Goal: Information Seeking & Learning: Learn about a topic

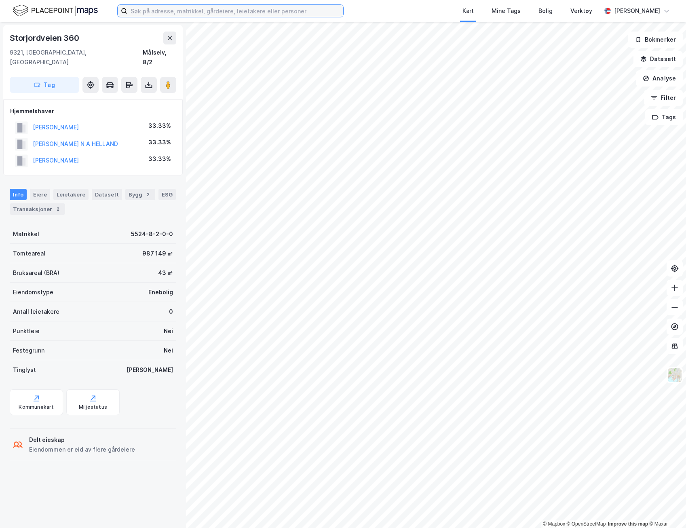
click at [165, 13] on input at bounding box center [235, 11] width 216 height 12
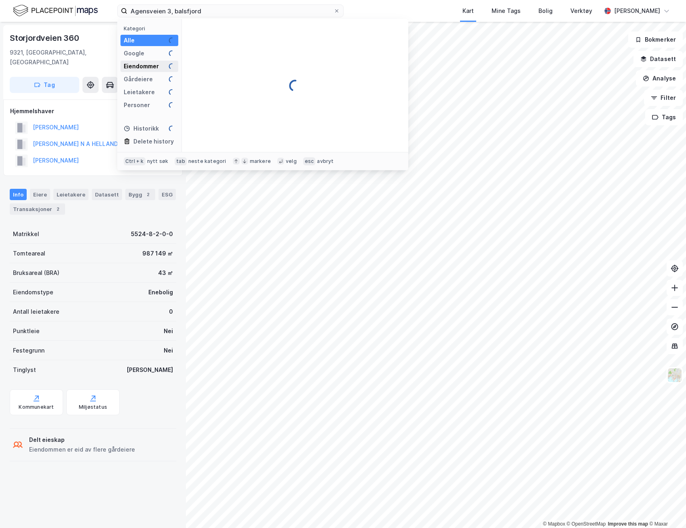
click at [153, 67] on div "Eiendommer" at bounding box center [141, 66] width 35 height 10
click at [148, 38] on div "Alle 99+" at bounding box center [149, 40] width 58 height 11
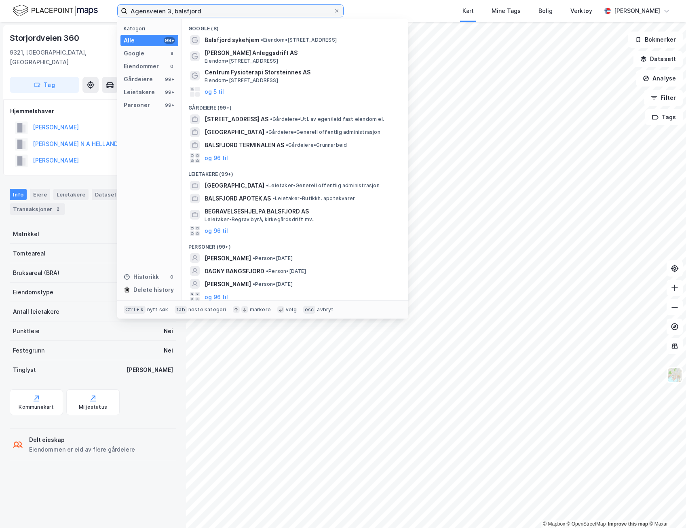
click at [207, 6] on input "Agensveien 3, balsfjord" at bounding box center [230, 11] width 206 height 12
click at [139, 11] on input "Agensveien 3, balsfjord" at bounding box center [230, 11] width 206 height 12
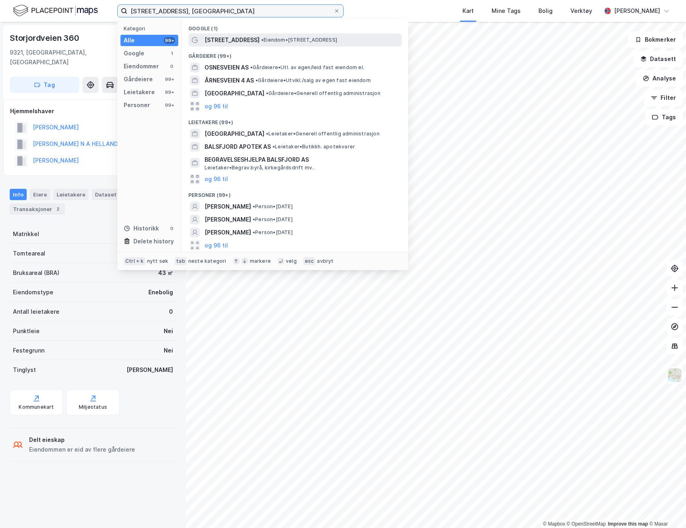
type input "[STREET_ADDRESS], [GEOGRAPHIC_DATA]"
click at [218, 40] on span "[STREET_ADDRESS]" at bounding box center [232, 40] width 55 height 10
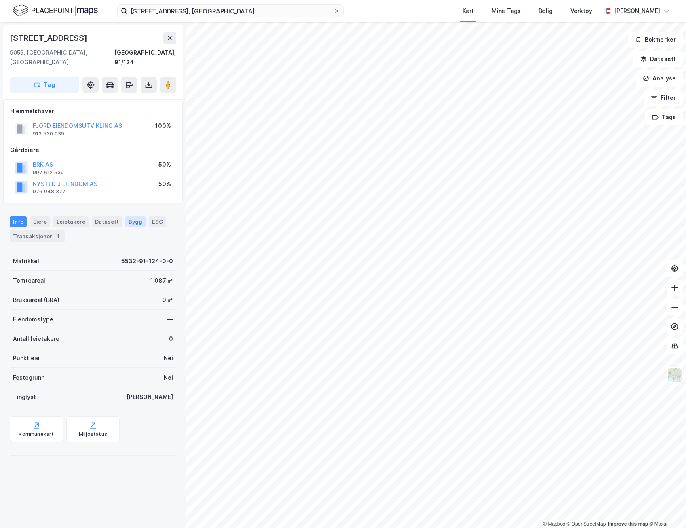
click at [128, 216] on div "Bygg" at bounding box center [135, 221] width 20 height 11
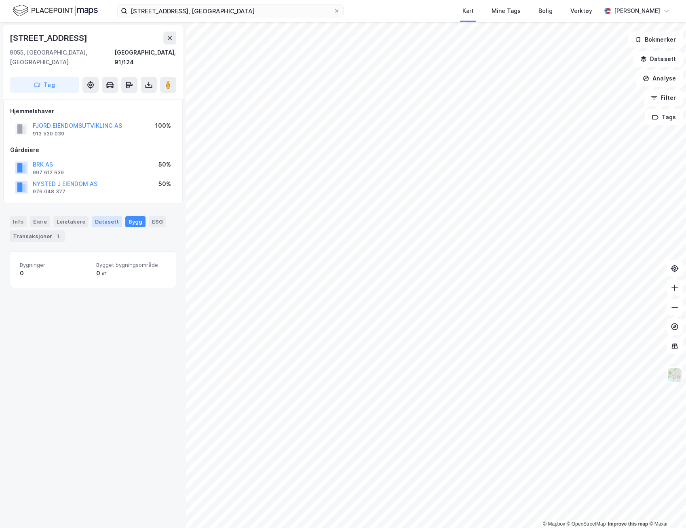
click at [98, 216] on div "Datasett" at bounding box center [107, 221] width 30 height 11
click at [79, 216] on div "Leietakere" at bounding box center [70, 221] width 35 height 11
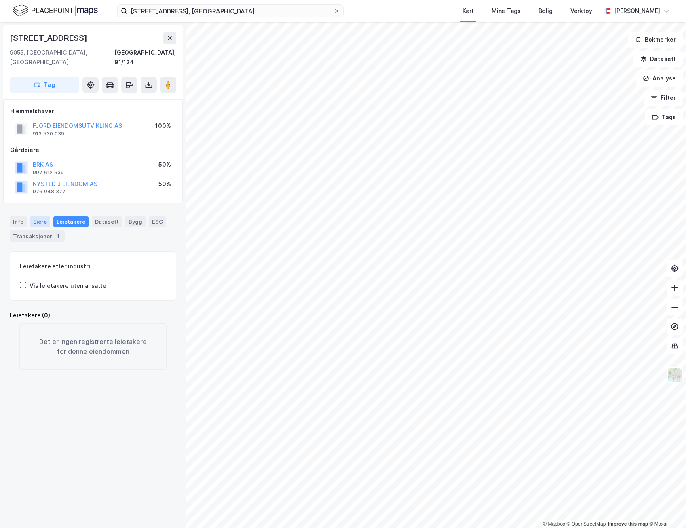
click at [45, 216] on div "Eiere" at bounding box center [40, 221] width 20 height 11
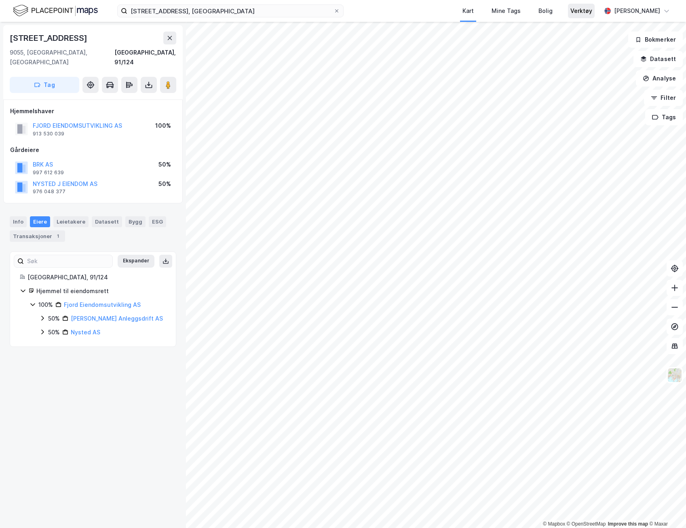
click at [589, 15] on div "Verktøy" at bounding box center [581, 11] width 22 height 10
